Goal: Task Accomplishment & Management: Manage account settings

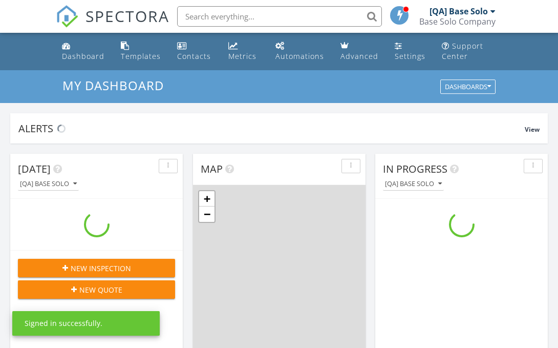
scroll to position [932, 559]
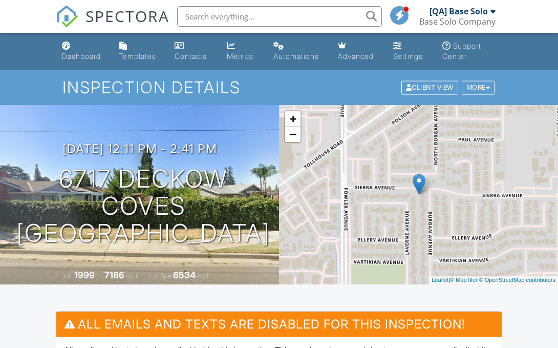
scroll to position [323, 0]
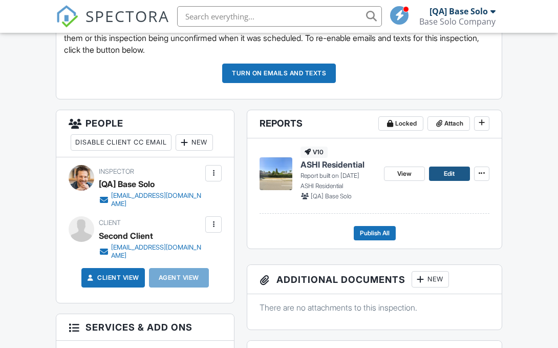
click at [449, 174] on span "Edit" at bounding box center [449, 173] width 11 height 10
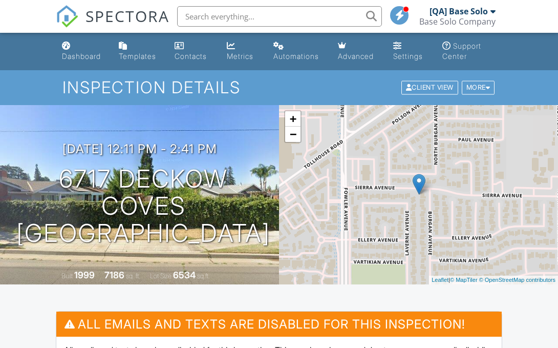
scroll to position [597, 0]
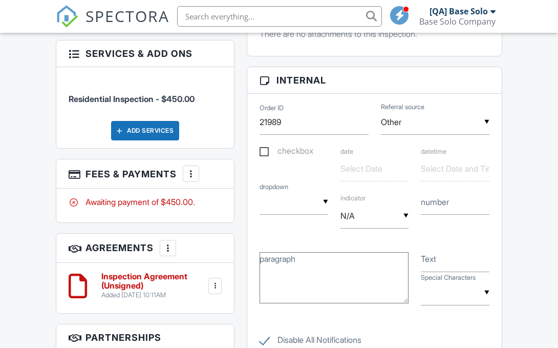
click at [192, 174] on div at bounding box center [191, 173] width 10 height 10
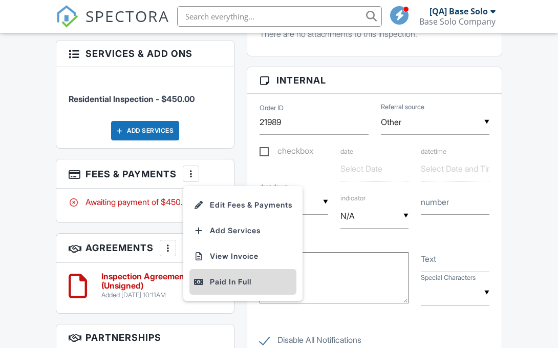
click at [245, 282] on div "Paid In Full" at bounding box center [243, 281] width 99 height 12
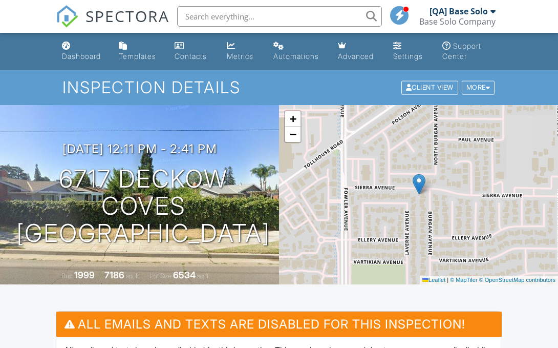
scroll to position [630, 0]
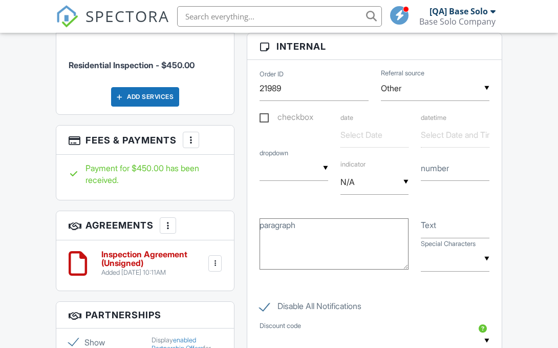
click at [154, 258] on h6 "Inspection Agreement (Unsigned)" at bounding box center [153, 259] width 105 height 18
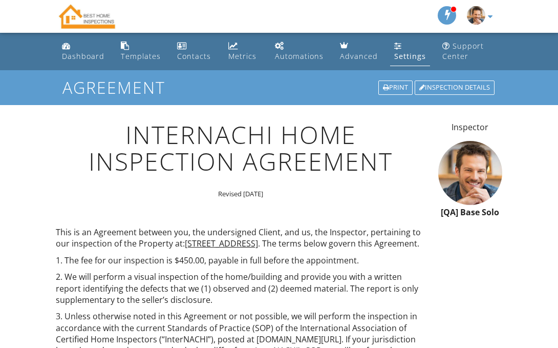
scroll to position [1095, 0]
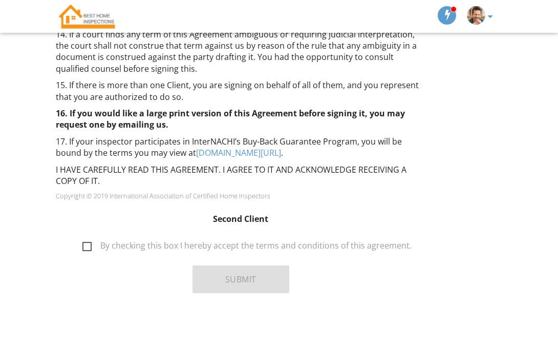
click at [247, 247] on label "By checking this box I hereby accept the terms and conditions of this agreement." at bounding box center [246, 247] width 329 height 13
click at [83, 244] on input "By checking this box I hereby accept the terms and conditions of this agreement." at bounding box center [79, 240] width 7 height 7
checkbox input "true"
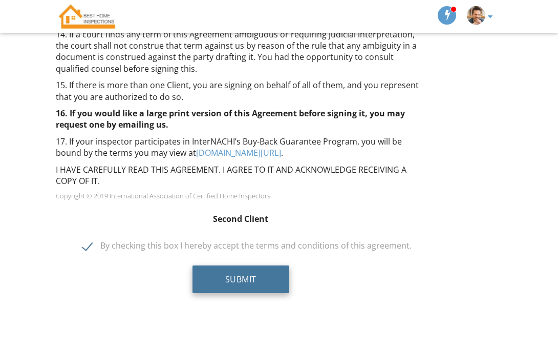
click at [241, 279] on button "Submit" at bounding box center [241, 279] width 97 height 28
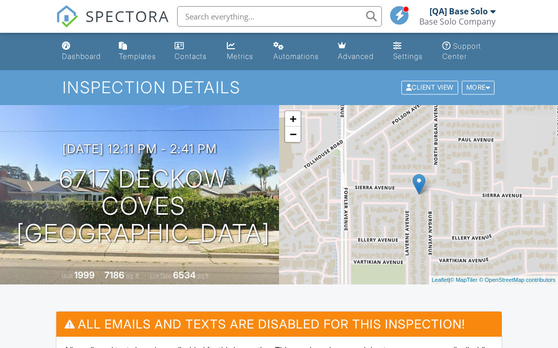
scroll to position [323, 0]
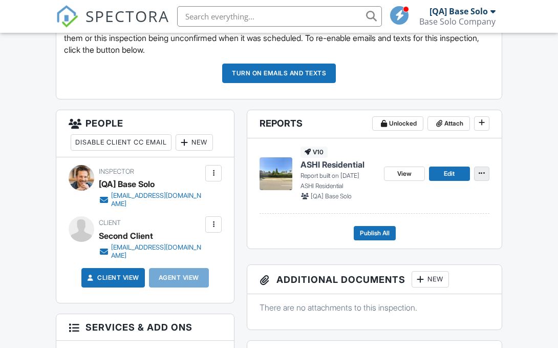
click at [481, 174] on icon at bounding box center [482, 172] width 6 height 7
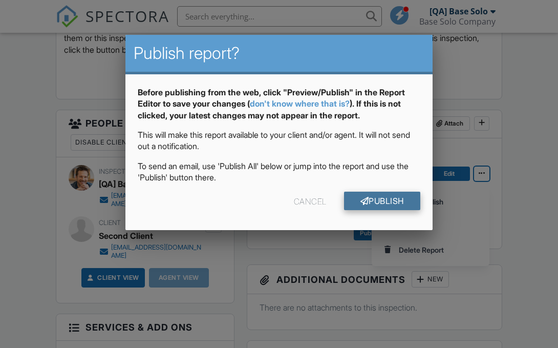
click at [380, 200] on link "Publish" at bounding box center [382, 201] width 76 height 18
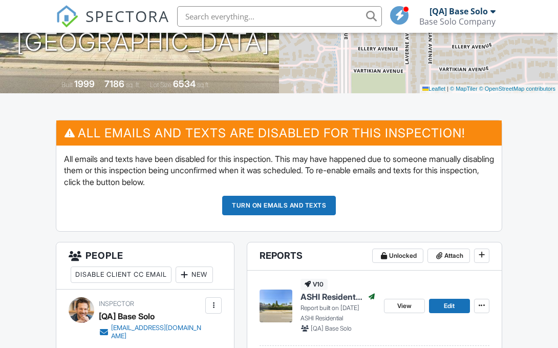
scroll to position [400, 0]
